Goal: Transaction & Acquisition: Subscribe to service/newsletter

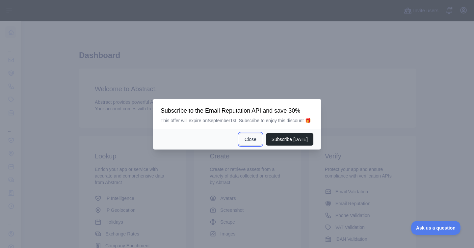
click at [243, 141] on button "Close" at bounding box center [250, 139] width 23 height 12
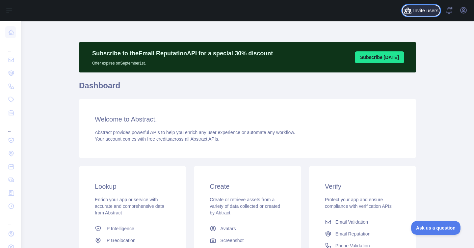
click at [429, 12] on span "Invite users" at bounding box center [425, 11] width 25 height 8
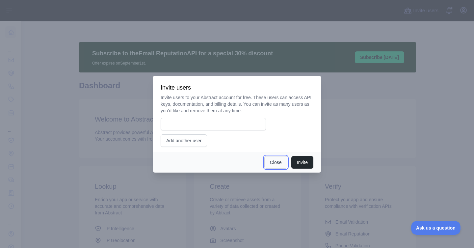
click at [276, 163] on button "Close" at bounding box center [275, 162] width 23 height 12
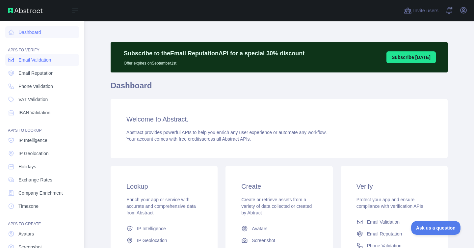
click at [33, 58] on span "Email Validation" at bounding box center [34, 60] width 33 height 7
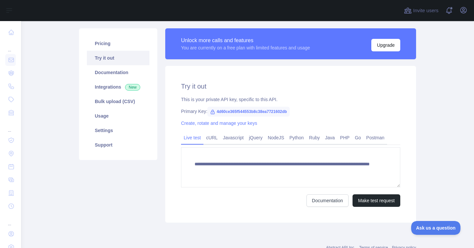
scroll to position [71, 0]
click at [114, 128] on link "Settings" at bounding box center [118, 130] width 62 height 14
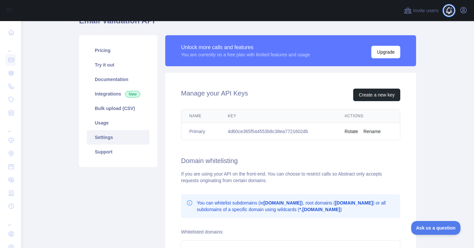
click at [457, 16] on span at bounding box center [451, 10] width 13 height 21
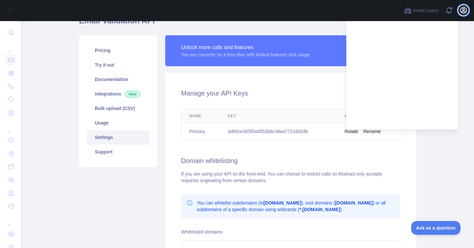
click at [462, 13] on icon "button" at bounding box center [463, 10] width 8 height 8
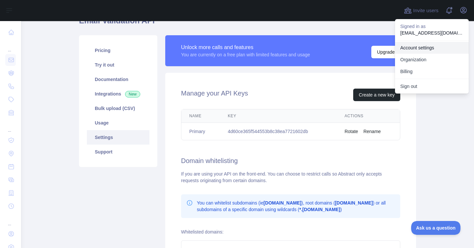
click at [426, 49] on link "Account settings" at bounding box center [432, 48] width 74 height 12
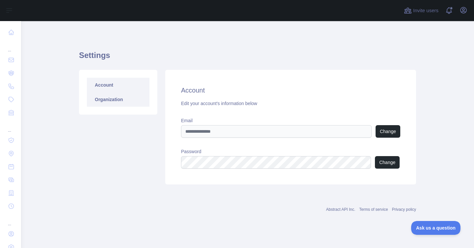
click at [128, 98] on link "Organization" at bounding box center [118, 99] width 62 height 14
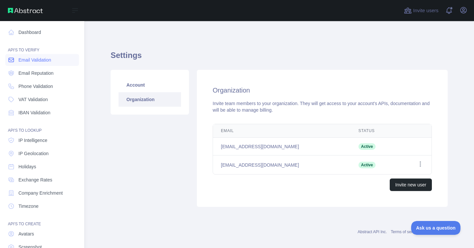
click at [27, 57] on span "Email Validation" at bounding box center [34, 60] width 33 height 7
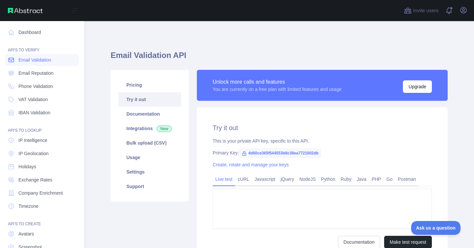
type textarea "**********"
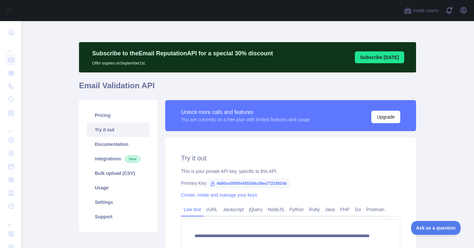
scroll to position [2, 0]
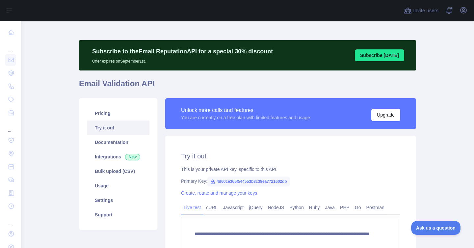
click at [376, 56] on button "Subscribe [DATE]" at bounding box center [378, 55] width 49 height 12
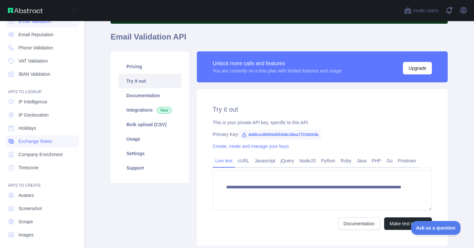
scroll to position [0, 0]
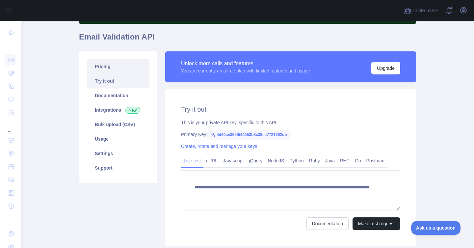
click at [115, 64] on link "Pricing" at bounding box center [118, 66] width 62 height 14
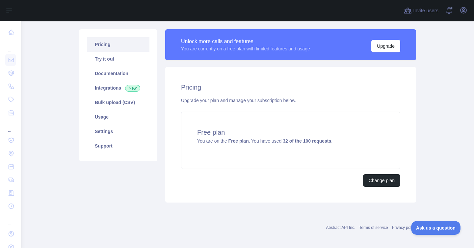
scroll to position [72, 0]
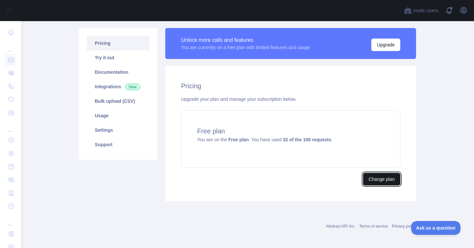
click at [372, 176] on button "Change plan" at bounding box center [381, 179] width 37 height 12
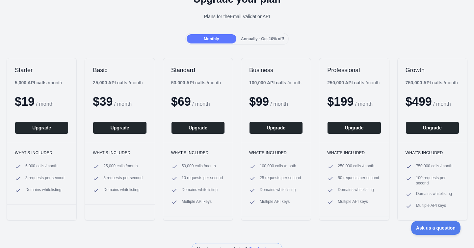
scroll to position [36, 0]
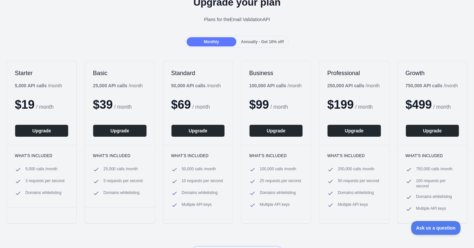
click at [269, 106] on span "$ 99" at bounding box center [259, 104] width 20 height 13
click at [263, 85] on b "100,000 API calls" at bounding box center [267, 85] width 37 height 5
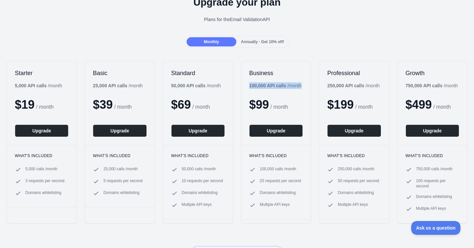
click at [263, 85] on b "100,000 API calls" at bounding box center [267, 85] width 37 height 5
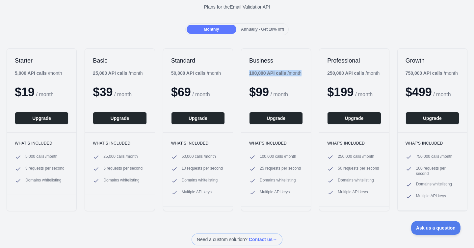
scroll to position [47, 0]
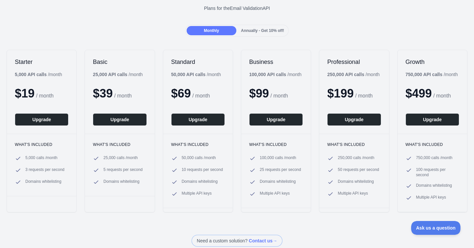
click at [331, 74] on b "250,000 API calls" at bounding box center [345, 74] width 37 height 5
drag, startPoint x: 329, startPoint y: 96, endPoint x: 353, endPoint y: 92, distance: 24.7
click at [353, 93] on span "$ 199" at bounding box center [340, 92] width 26 height 13
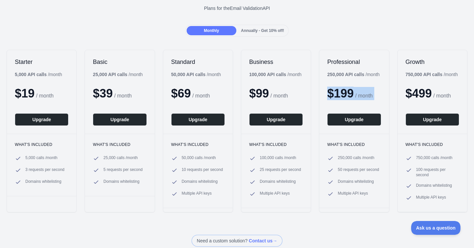
click at [353, 92] on span "$ 199" at bounding box center [340, 92] width 26 height 13
